Goal: Find specific page/section: Find specific page/section

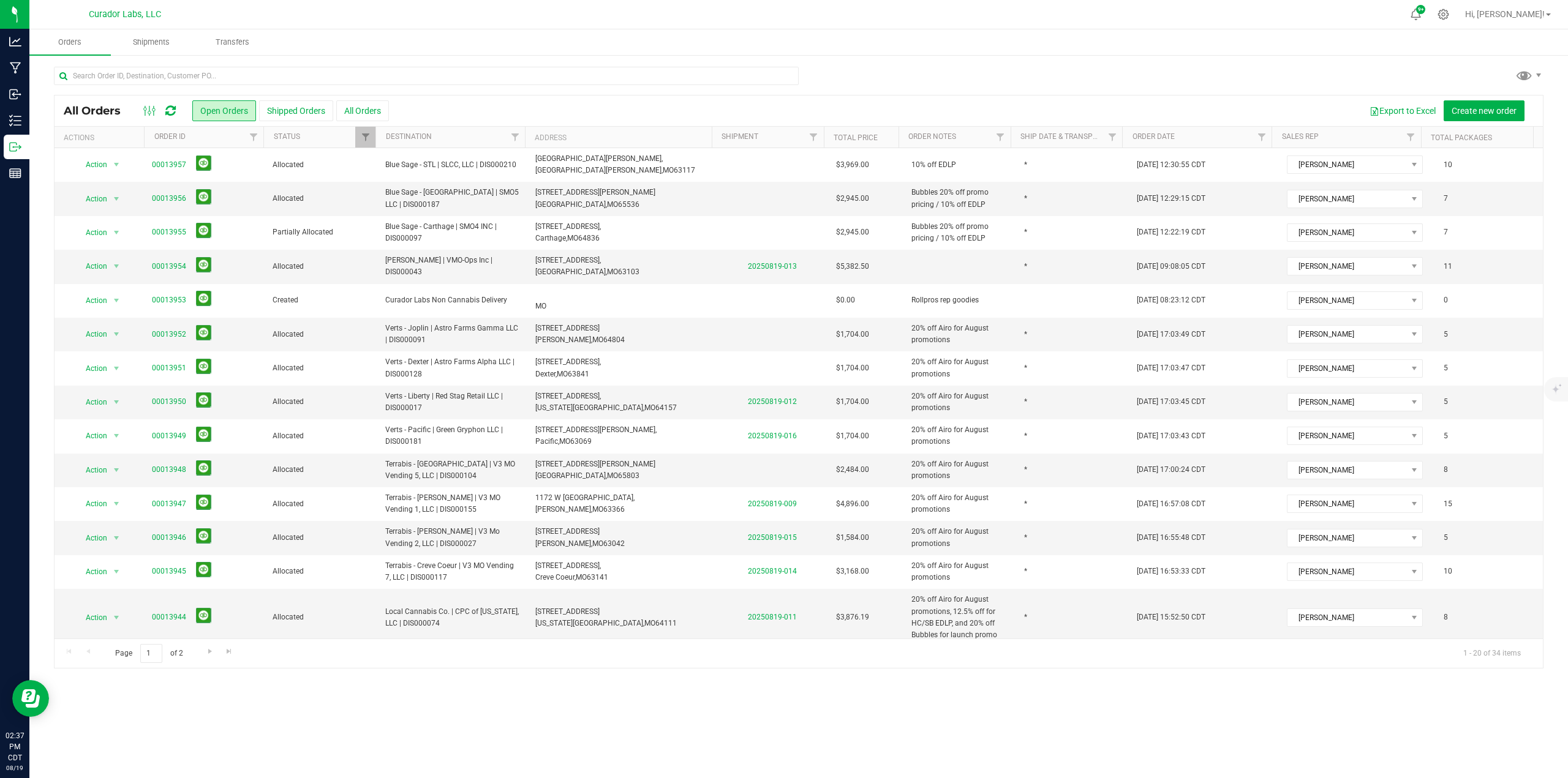
click at [168, 109] on icon at bounding box center [171, 111] width 10 height 13
click at [176, 114] on div at bounding box center [160, 111] width 41 height 15
click at [176, 114] on icon at bounding box center [171, 111] width 10 height 13
click at [171, 109] on icon at bounding box center [171, 111] width 10 height 13
click at [165, 109] on div at bounding box center [160, 111] width 41 height 15
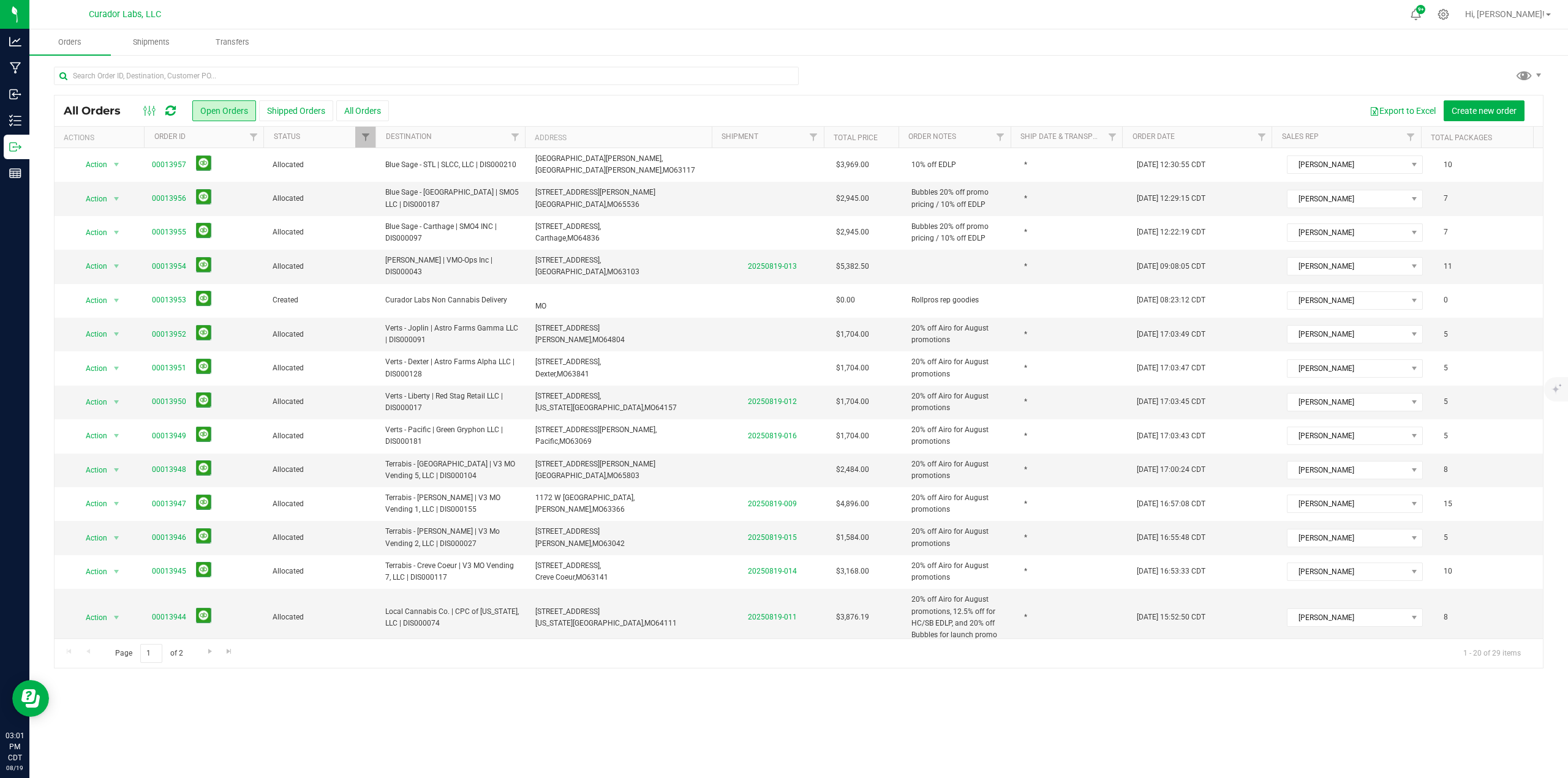
click at [176, 111] on icon at bounding box center [171, 111] width 10 height 13
click at [173, 109] on icon at bounding box center [171, 111] width 10 height 13
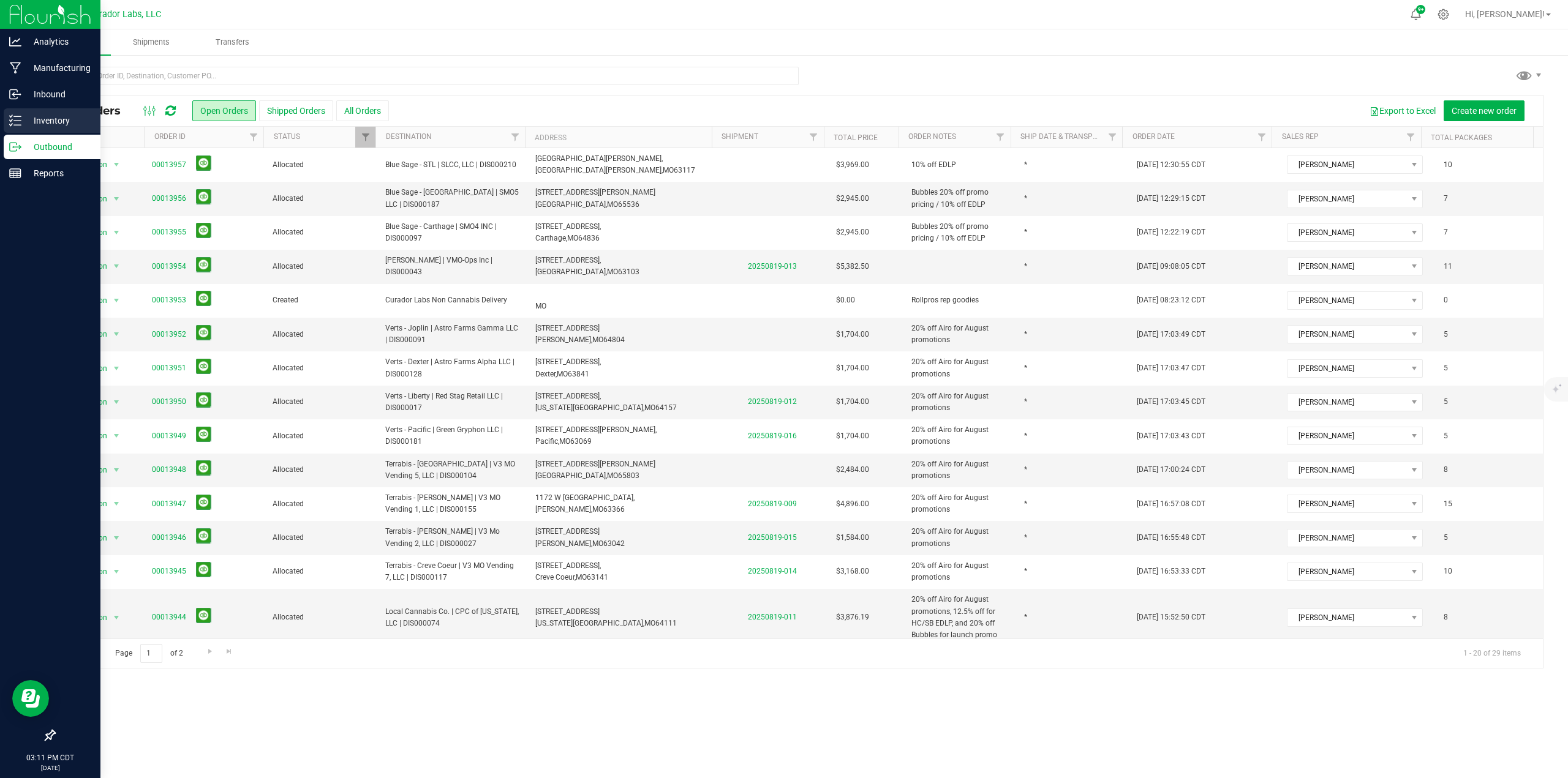
click at [24, 120] on p "Inventory" at bounding box center [58, 120] width 73 height 15
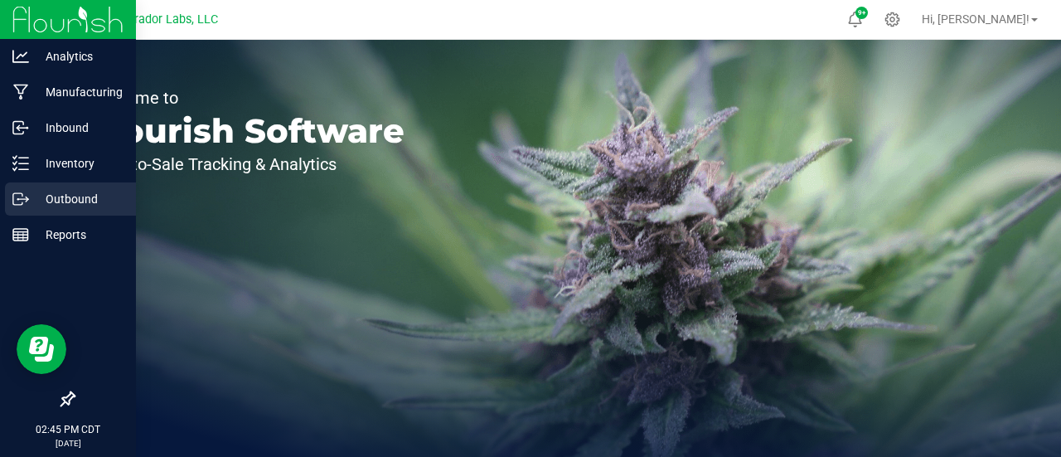
click at [14, 197] on icon at bounding box center [20, 199] width 17 height 17
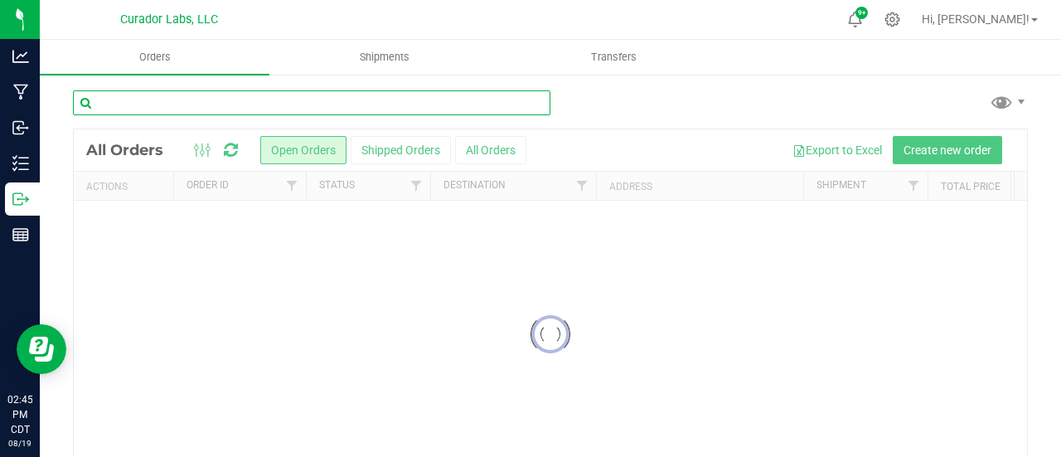
click at [214, 102] on input "text" at bounding box center [311, 102] width 477 height 25
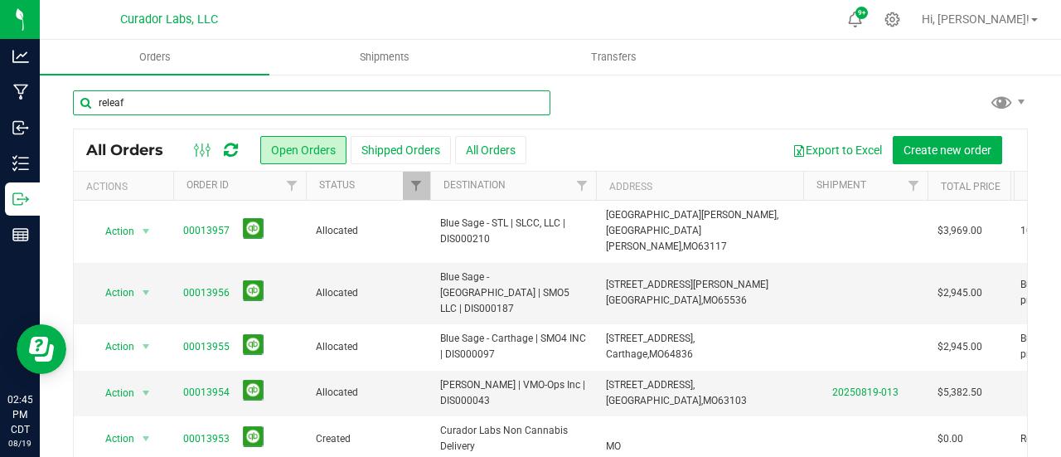
type input "releaf"
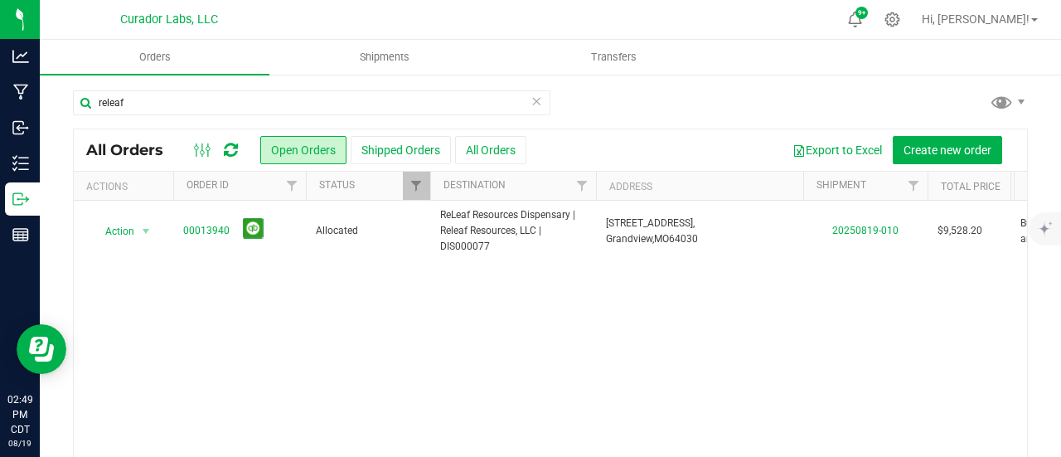
click at [530, 102] on icon at bounding box center [536, 100] width 12 height 20
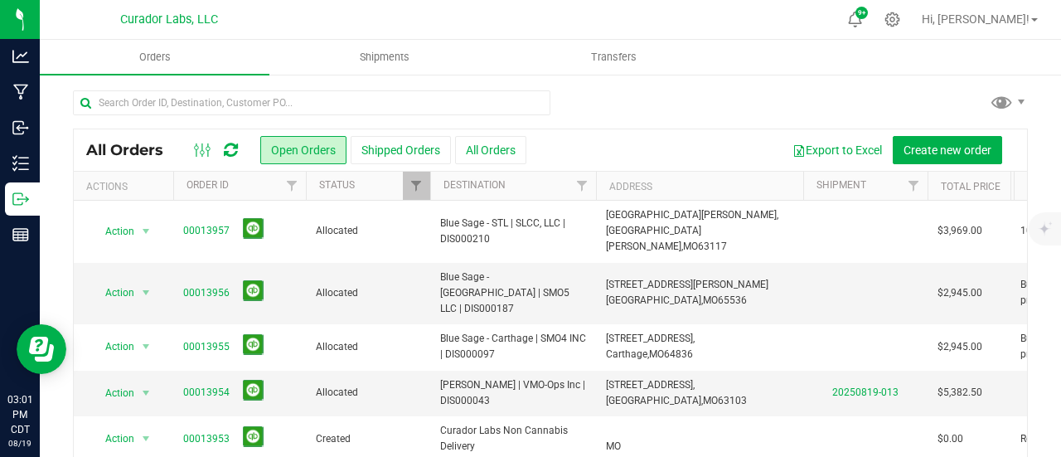
click at [230, 147] on icon at bounding box center [231, 150] width 14 height 17
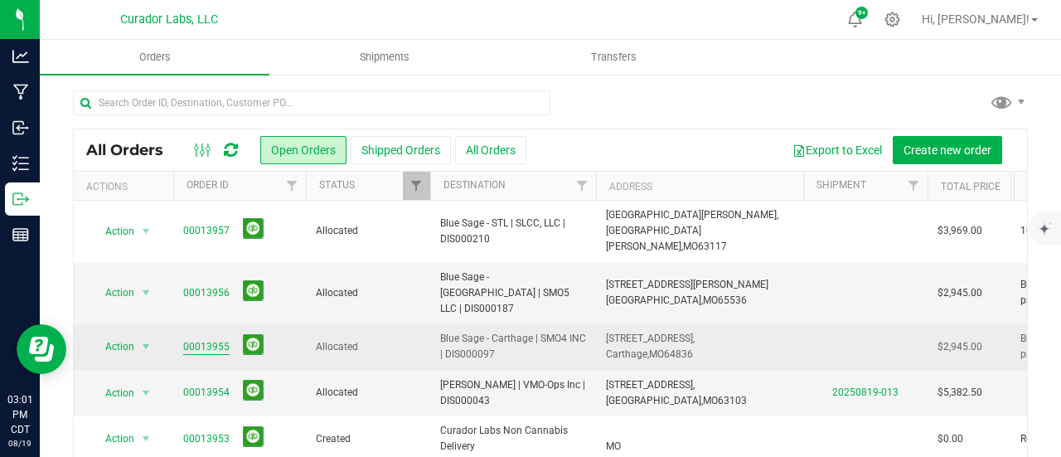
click at [187, 339] on link "00013955" at bounding box center [206, 347] width 46 height 16
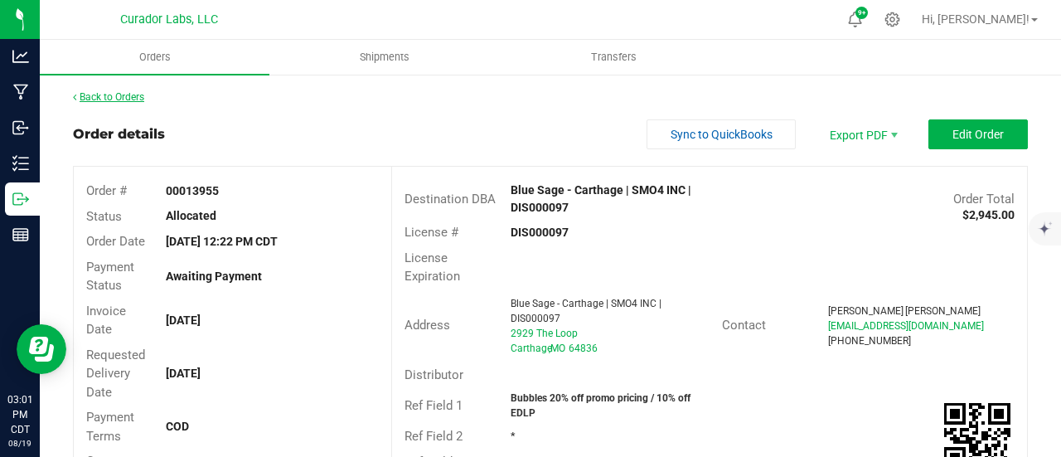
click at [130, 97] on link "Back to Orders" at bounding box center [108, 97] width 71 height 12
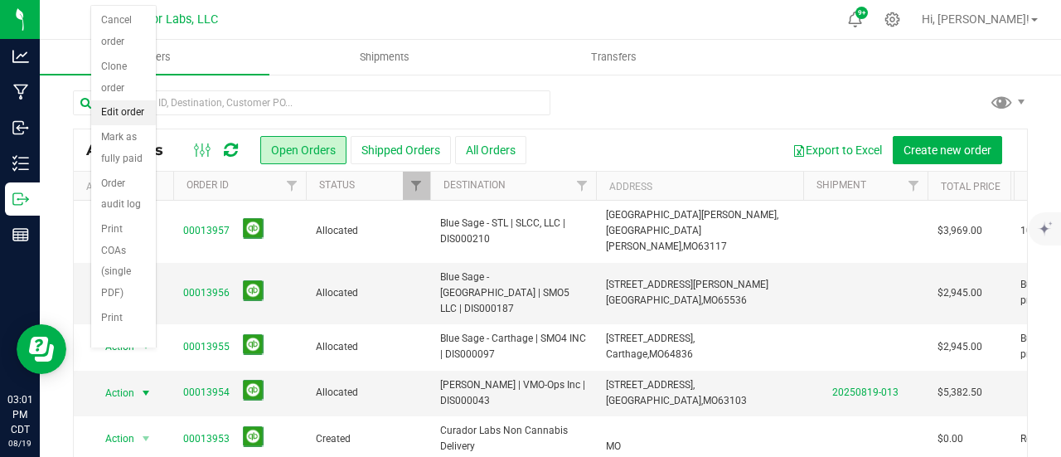
click at [106, 119] on li "Edit order" at bounding box center [123, 112] width 65 height 25
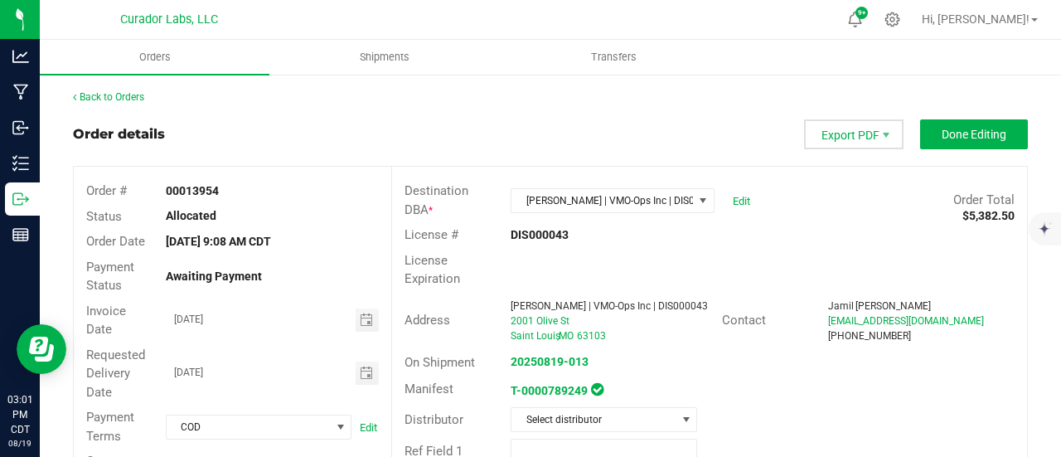
click at [844, 136] on span "Export PDF" at bounding box center [853, 134] width 99 height 30
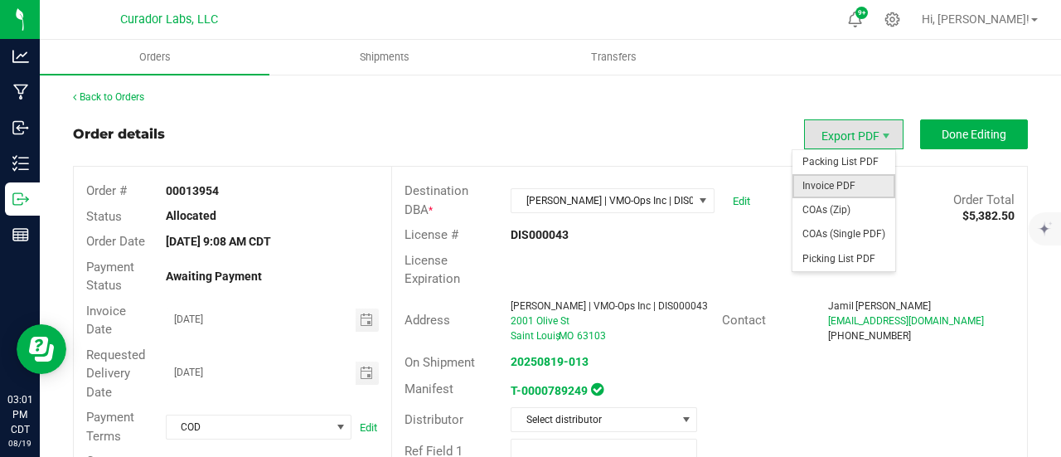
click at [846, 186] on span "Invoice PDF" at bounding box center [843, 186] width 103 height 24
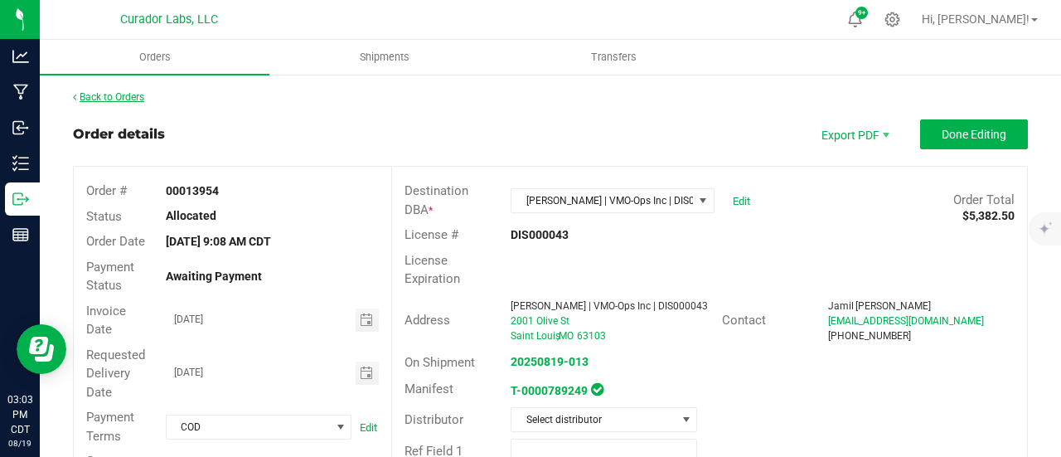
click at [123, 94] on link "Back to Orders" at bounding box center [108, 97] width 71 height 12
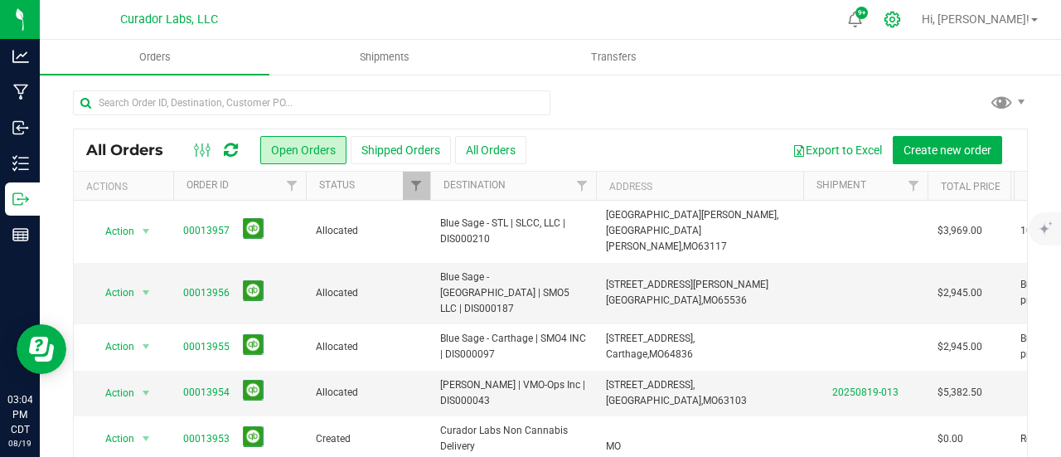
drag, startPoint x: 955, startPoint y: 17, endPoint x: 945, endPoint y: 18, distance: 10.0
click at [901, 17] on icon at bounding box center [891, 19] width 17 height 17
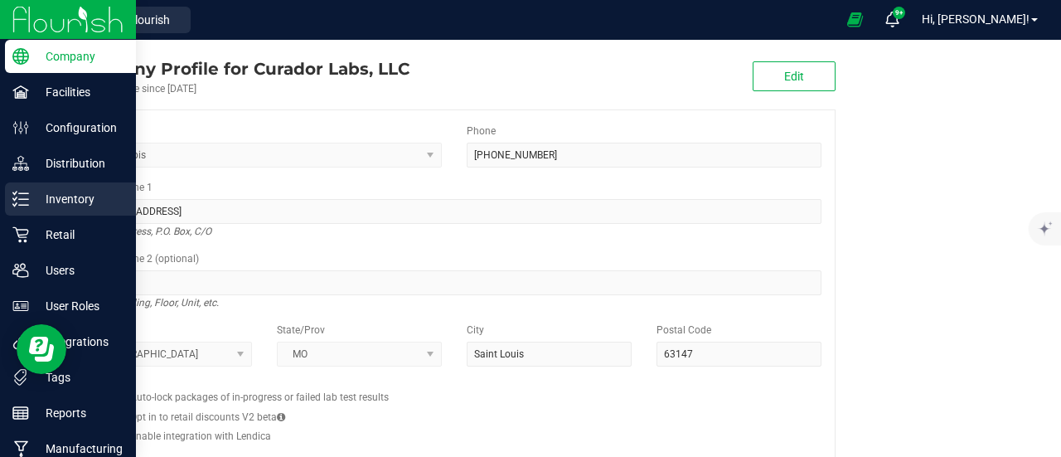
click at [59, 195] on p "Inventory" at bounding box center [78, 199] width 99 height 20
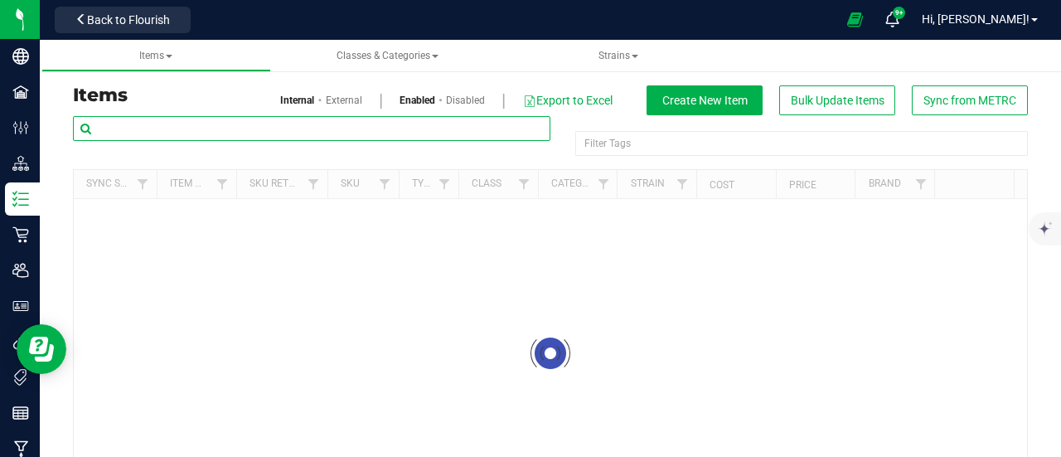
click at [171, 133] on input "text" at bounding box center [311, 128] width 477 height 25
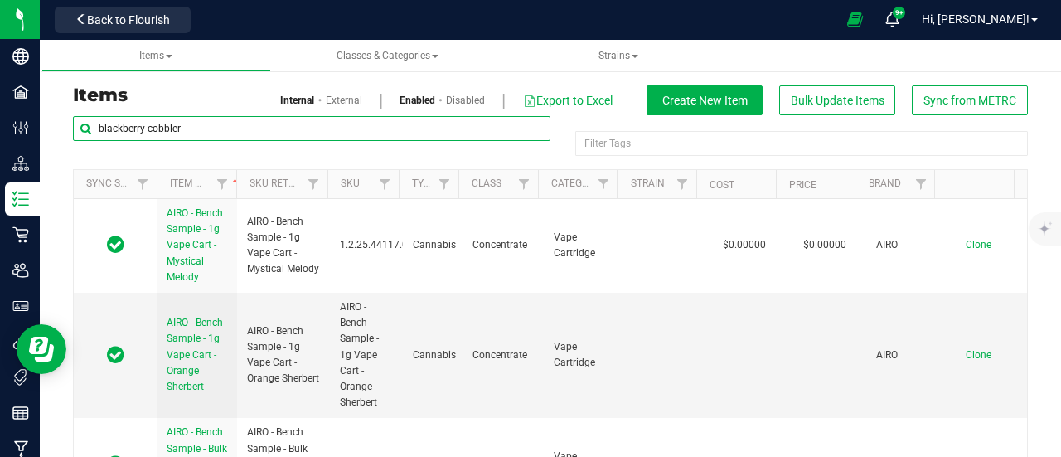
type input "blackberry cobbler"
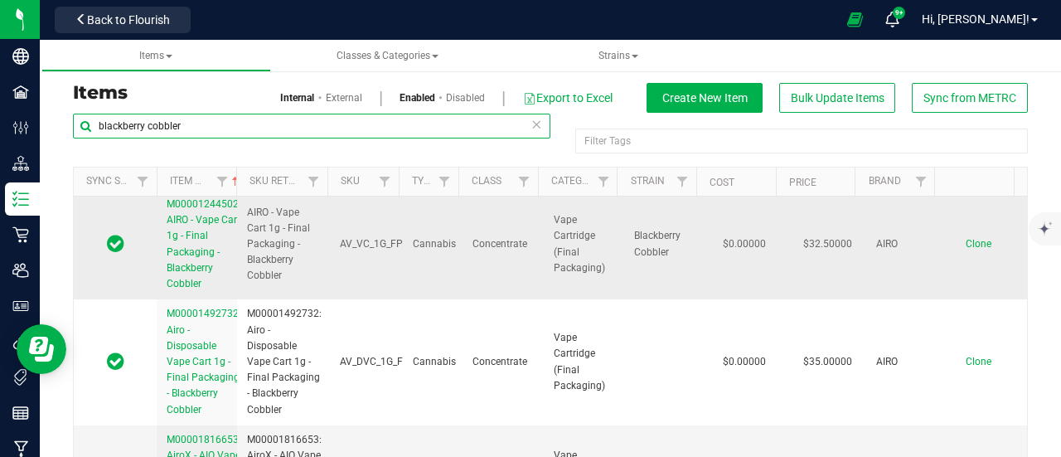
scroll to position [1638, 0]
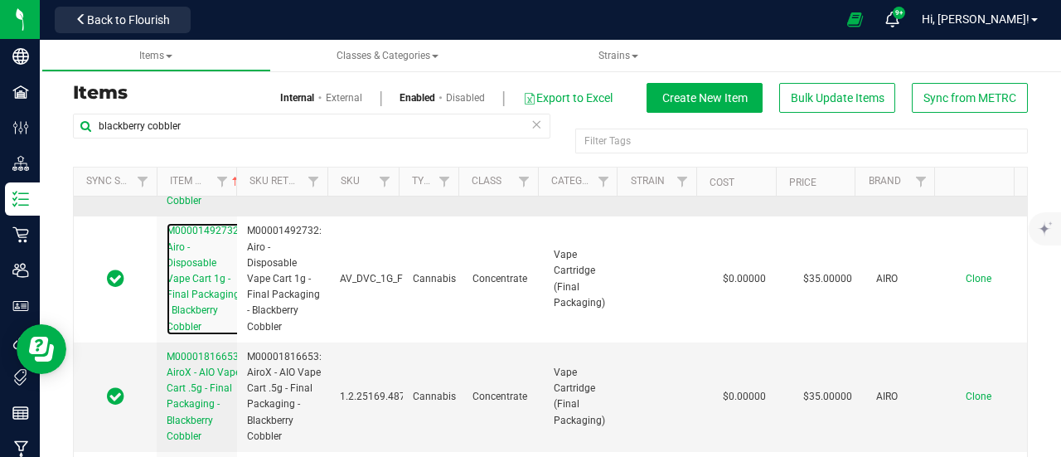
click at [196, 311] on link "M00001492732: Airo - Disposable Vape Cart 1g - Final Packaging - Blackberry Cob…" at bounding box center [204, 278] width 75 height 111
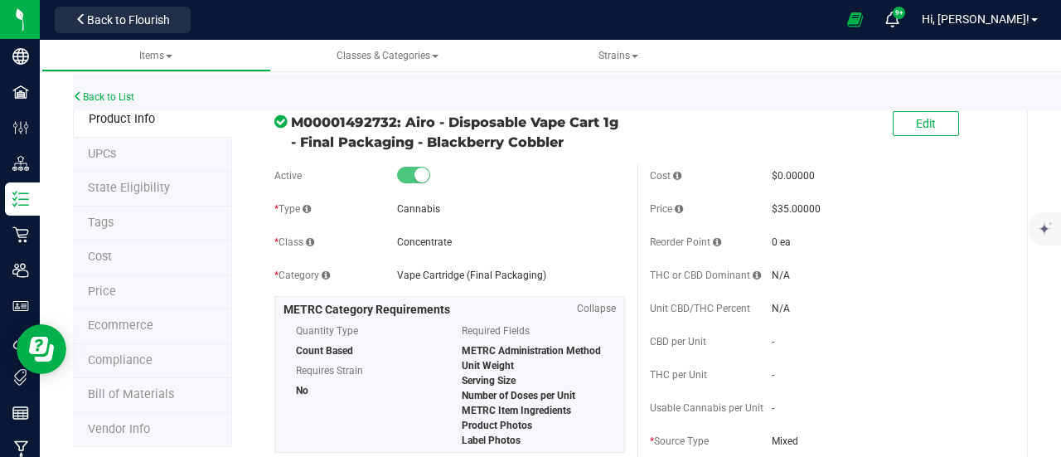
scroll to position [2, 0]
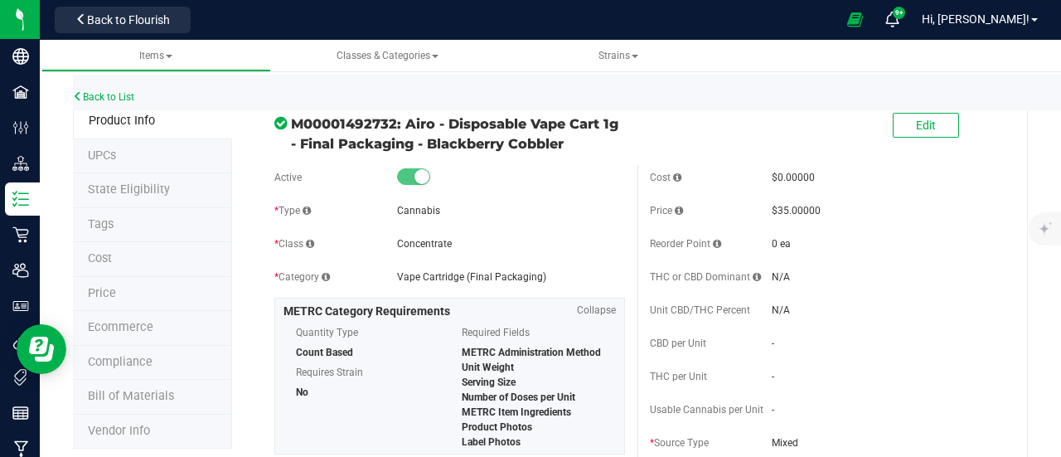
click at [376, 141] on span "M00001492732: Airo - Disposable Vape Cart 1g - Final Packaging - Blackberry Cob…" at bounding box center [458, 134] width 334 height 40
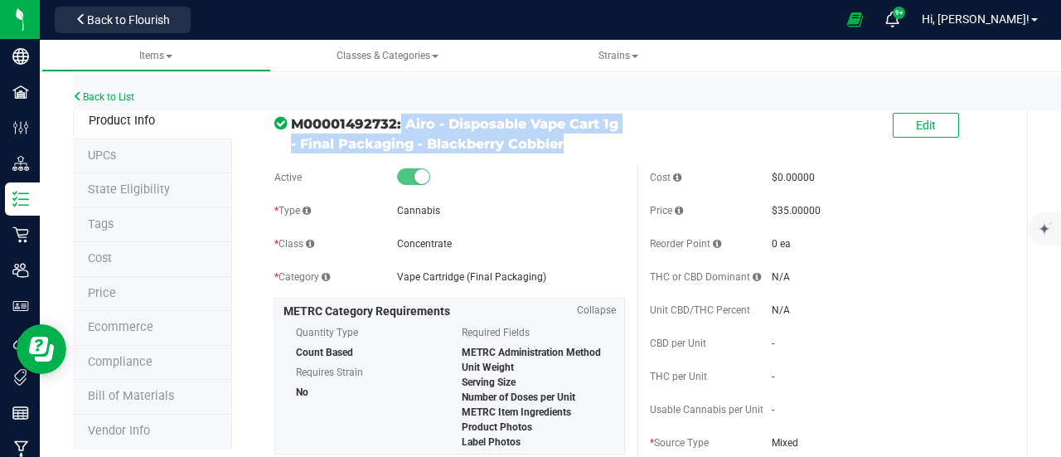
click at [376, 141] on span "M00001492732: Airo - Disposable Vape Cart 1g - Final Packaging - Blackberry Cob…" at bounding box center [458, 134] width 334 height 40
copy div "M00001492732: Airo - Disposable Vape Cart 1g - Final Packaging - Blackberry Cob…"
click at [116, 24] on span "Back to Flourish" at bounding box center [128, 19] width 83 height 13
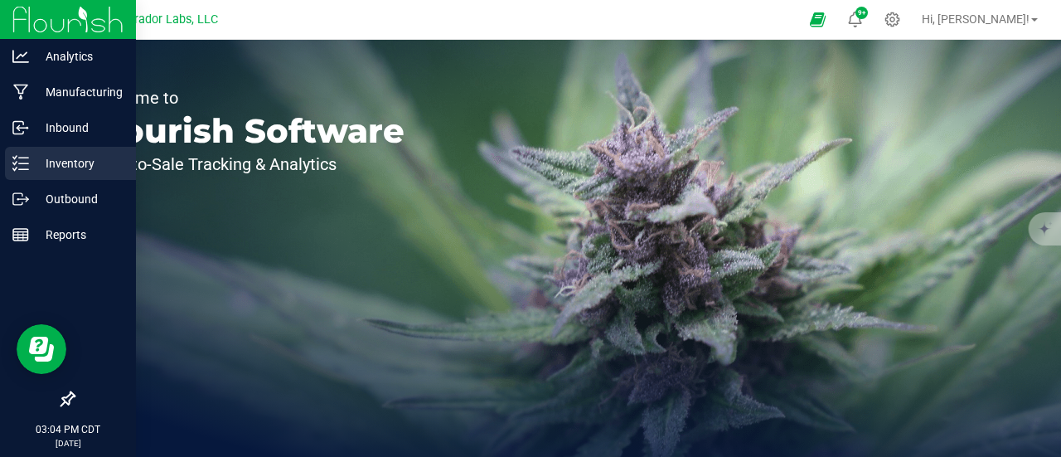
click at [27, 165] on icon at bounding box center [20, 163] width 17 height 17
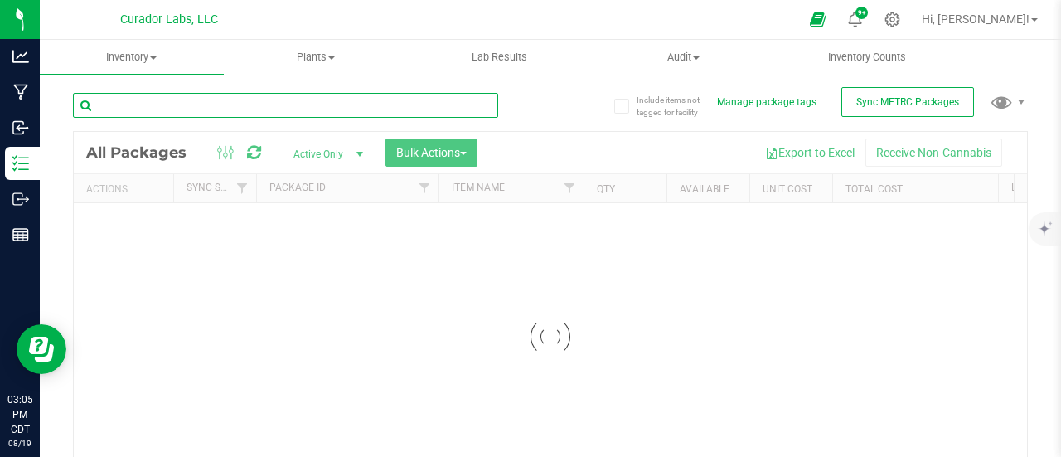
click at [152, 103] on input "text" at bounding box center [285, 105] width 425 height 25
paste input "M00001492732: Airo - Disposable Vape Cart 1g - Final Packaging - Blackberry Cob…"
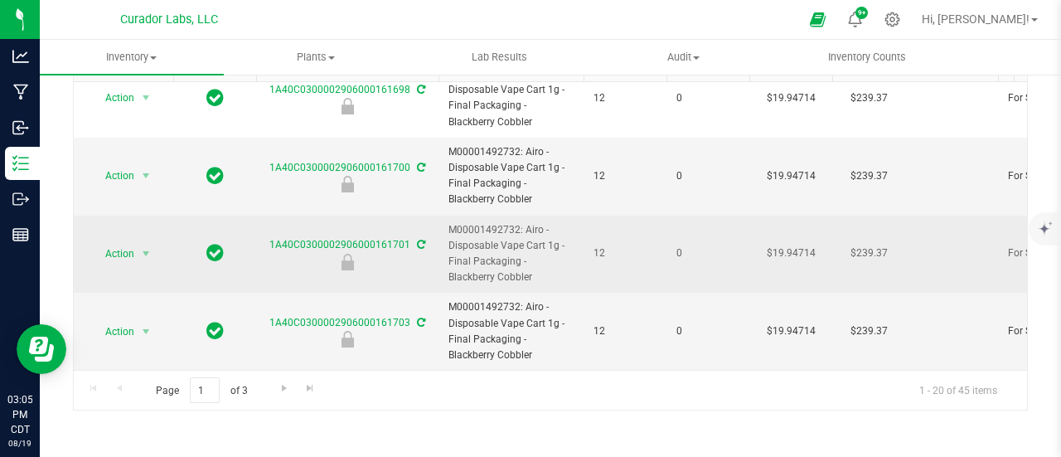
type input "M00001492732: Airo - Disposable Vape Cart 1g - Final Packaging - Blackberry Cob…"
click at [448, 244] on span "M00001492732: Airo - Disposable Vape Cart 1g - Final Packaging - Blackberry Cob…" at bounding box center [510, 254] width 125 height 64
copy tr "M00001492732: Airo - Disposable Vape Cart 1g - Final Packaging - Blackberry Cob…"
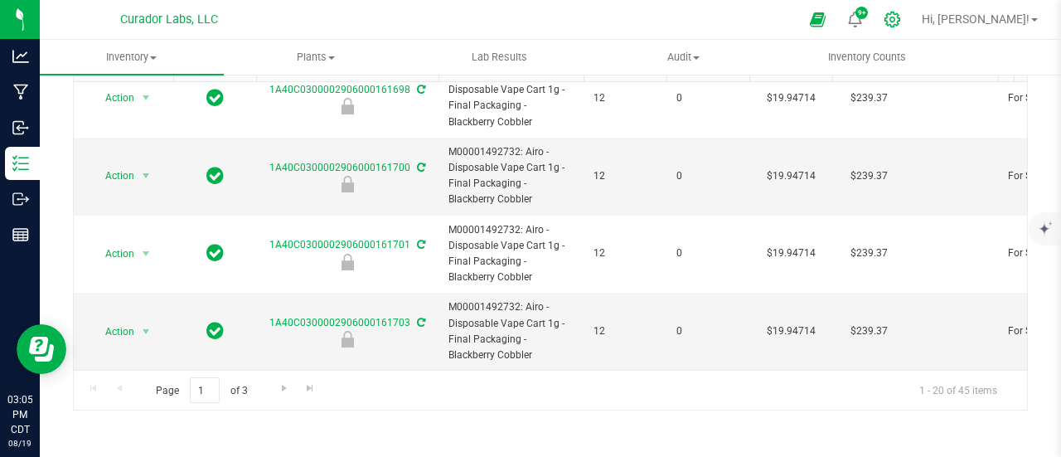
click at [904, 12] on div at bounding box center [892, 19] width 23 height 17
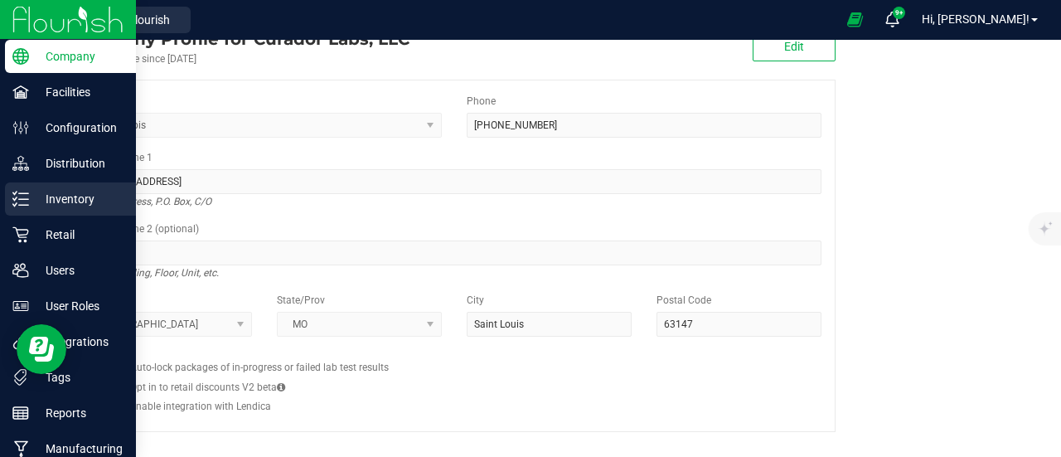
click at [31, 191] on p "Inventory" at bounding box center [78, 199] width 99 height 20
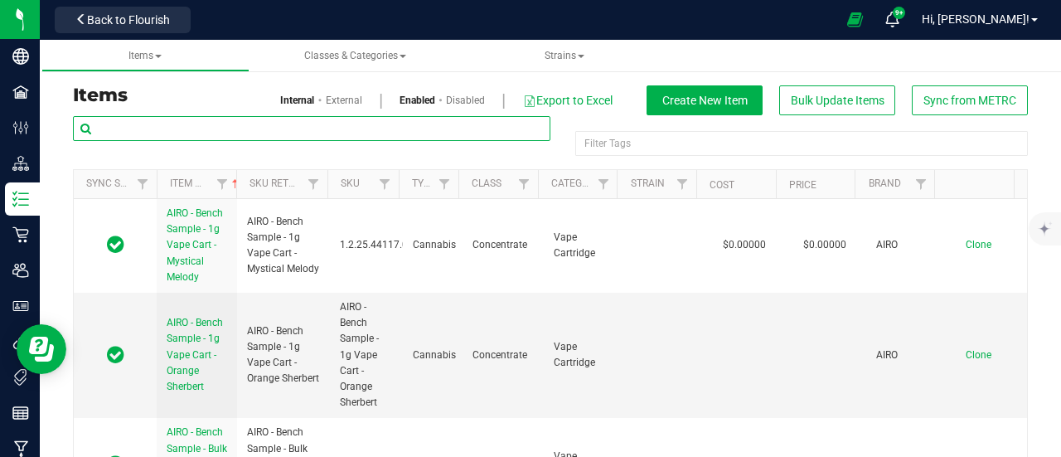
click at [203, 125] on input "text" at bounding box center [311, 128] width 477 height 25
paste input "M00001492732: Airo - Disposable Vape Cart 1g - Final Packaging - Blackberry Cob…"
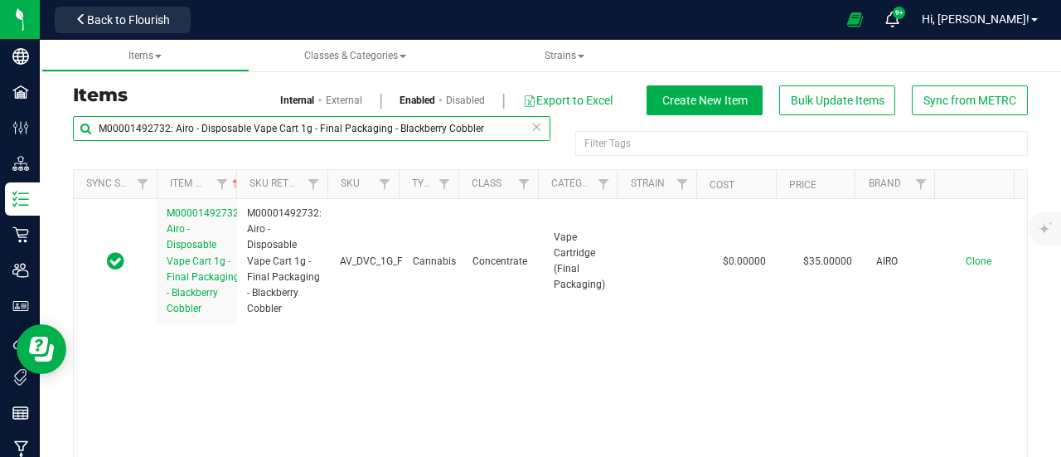
type input "M00001492732: Airo - Disposable Vape Cart 1g - Final Packaging - Blackberry Cob…"
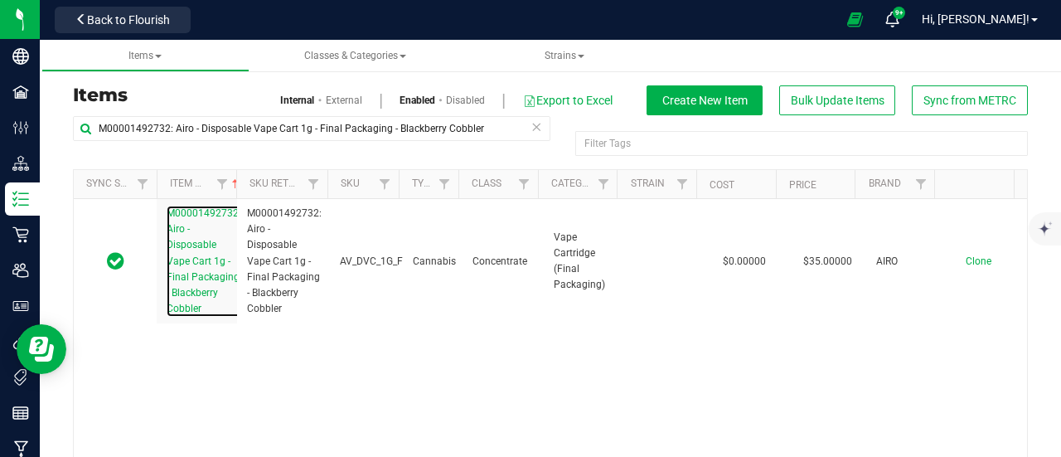
click at [192, 264] on span "M00001492732: Airo - Disposable Vape Cart 1g - Final Packaging - Blackberry Cob…" at bounding box center [204, 260] width 75 height 107
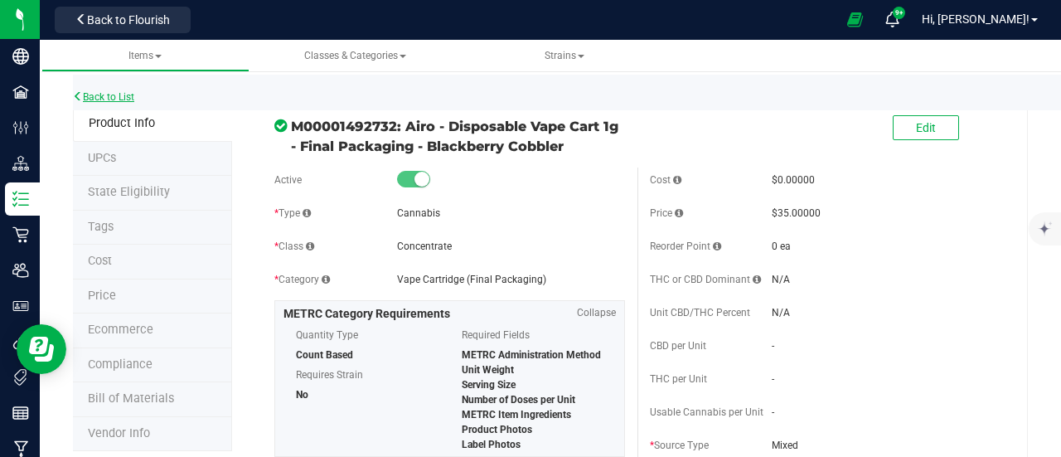
click at [113, 99] on link "Back to List" at bounding box center [103, 97] width 61 height 12
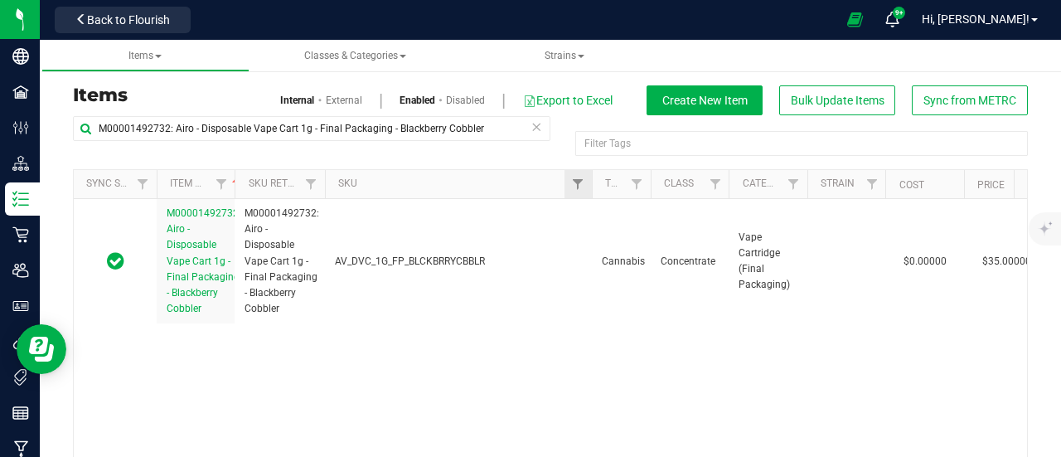
drag, startPoint x: 391, startPoint y: 183, endPoint x: 590, endPoint y: 183, distance: 198.9
click at [590, 183] on div "Sync Status Item Name Sku Retail Display Name SKU Type Class Category Strain Co…" at bounding box center [544, 184] width 941 height 28
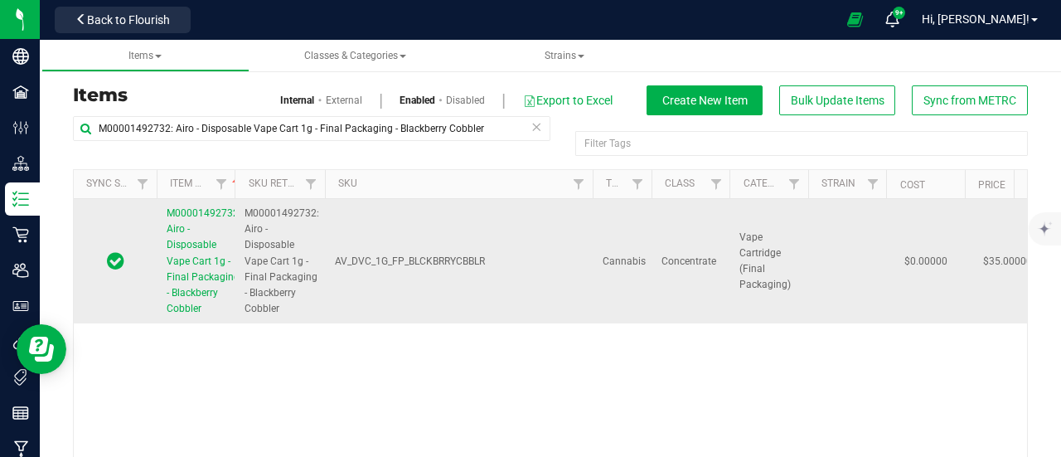
click at [433, 259] on span "AV_DVC_1G_FP_BLCKBRRYCBBLR" at bounding box center [459, 262] width 248 height 16
copy tr "AV_DVC_1G_FP_BLCKBRRYCBBLR"
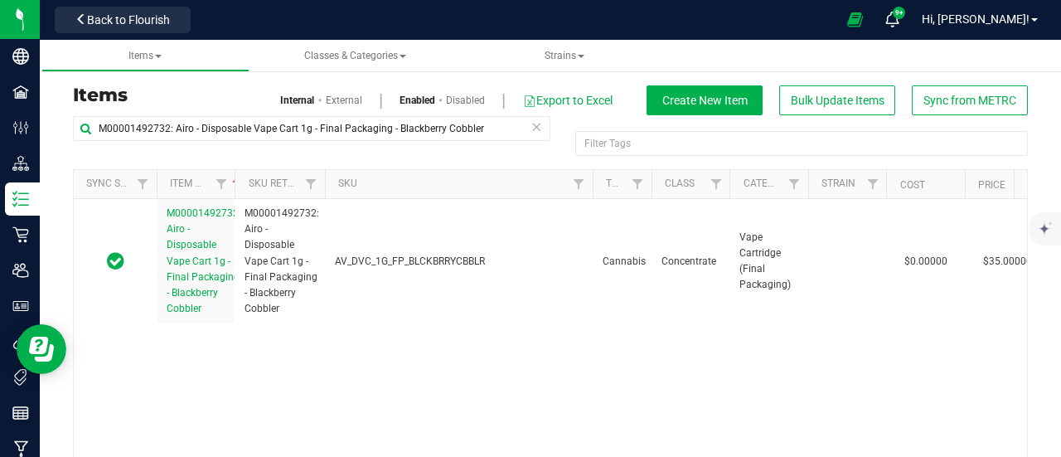
click at [530, 123] on icon at bounding box center [536, 126] width 12 height 20
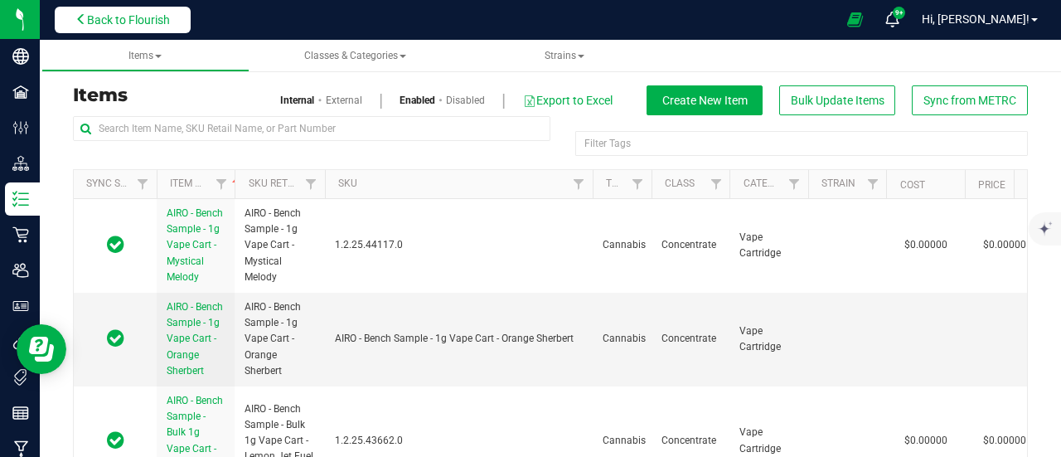
click at [128, 26] on span "Back to Flourish" at bounding box center [128, 19] width 83 height 13
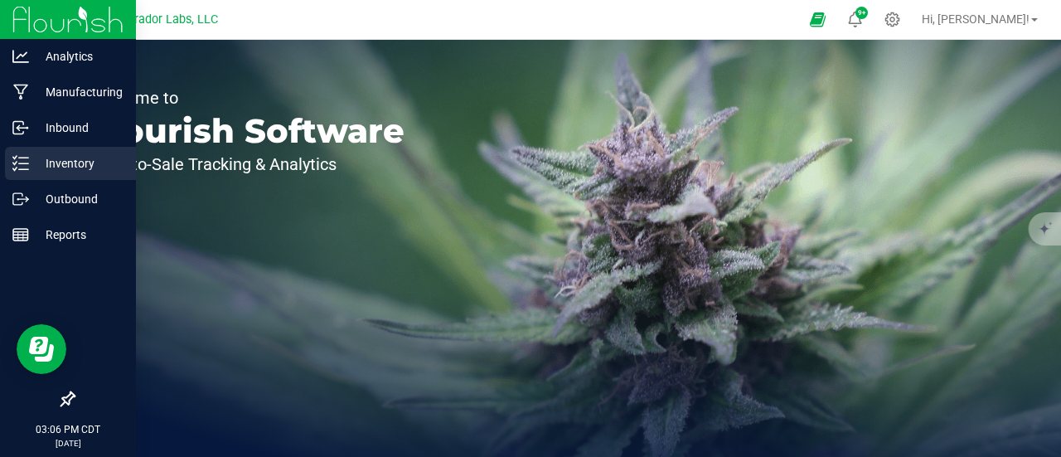
click at [30, 157] on p "Inventory" at bounding box center [78, 163] width 99 height 20
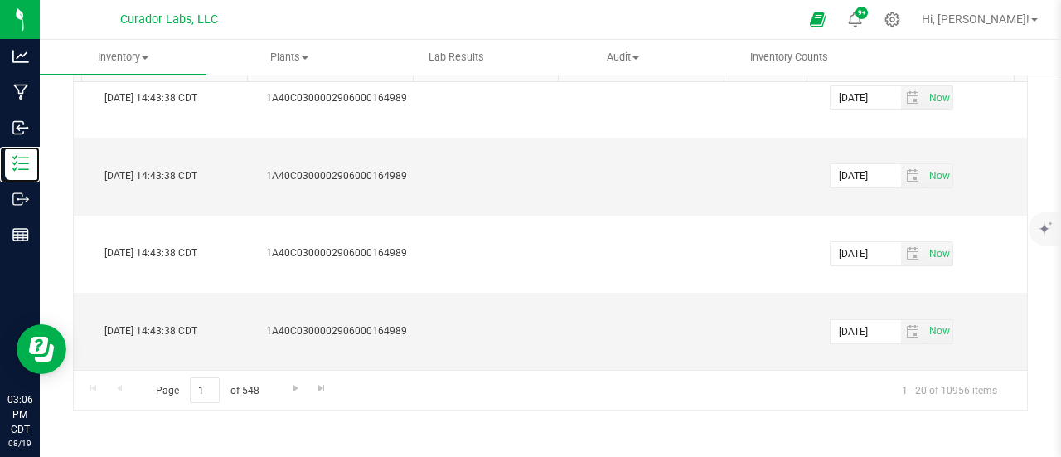
scroll to position [0, 2616]
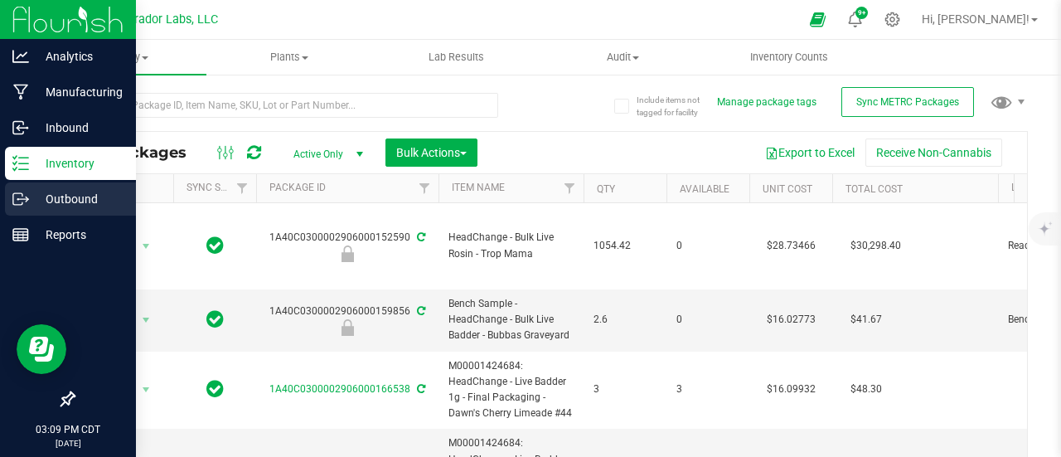
click at [48, 215] on div "Outbound" at bounding box center [70, 198] width 131 height 33
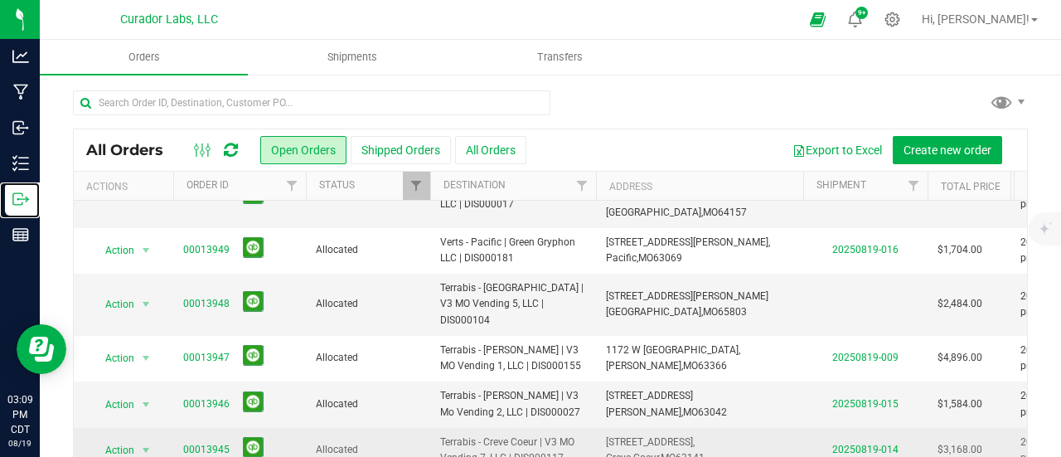
scroll to position [414, 0]
